Goal: Navigation & Orientation: Understand site structure

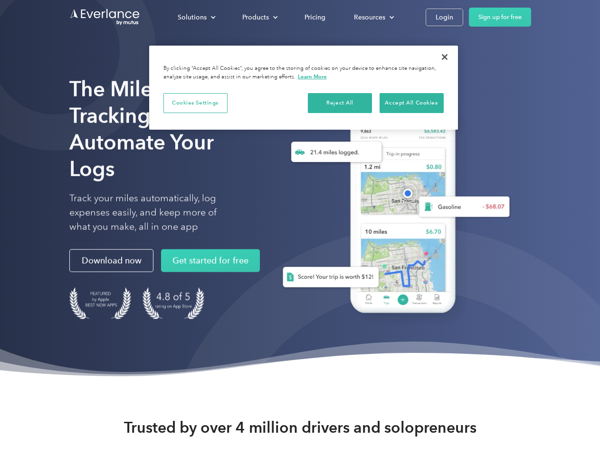
click at [196, 17] on div "Solutions" at bounding box center [192, 17] width 29 height 12
click at [259, 17] on div "Products" at bounding box center [255, 17] width 27 height 12
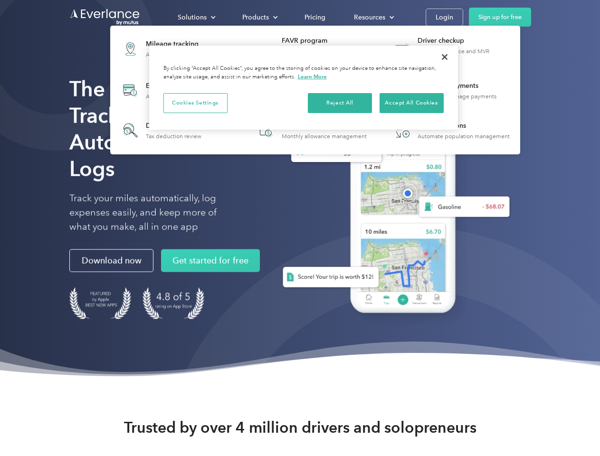
click at [373, 17] on div "Resources" at bounding box center [369, 17] width 31 height 12
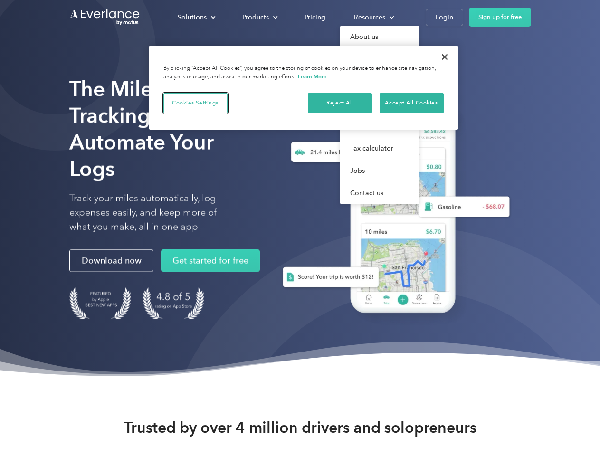
click at [195, 103] on button "Cookies Settings" at bounding box center [195, 103] width 64 height 20
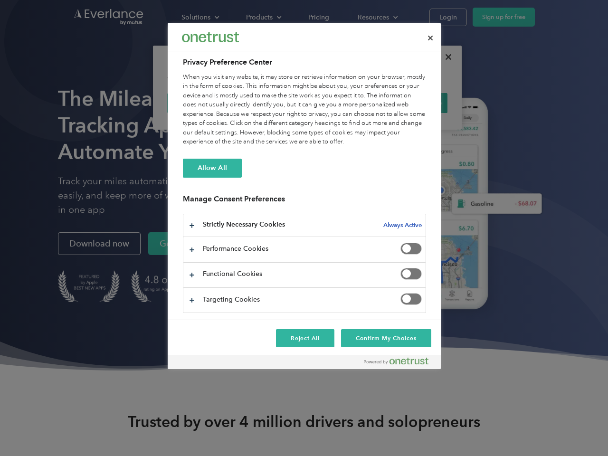
click at [340, 103] on div "When you visit any website, it may store or retrieve information on your browse…" at bounding box center [304, 110] width 243 height 74
click at [411, 103] on div "When you visit any website, it may store or retrieve information on your browse…" at bounding box center [304, 110] width 243 height 74
click at [444, 57] on div at bounding box center [304, 228] width 608 height 456
